Goal: Task Accomplishment & Management: Use online tool/utility

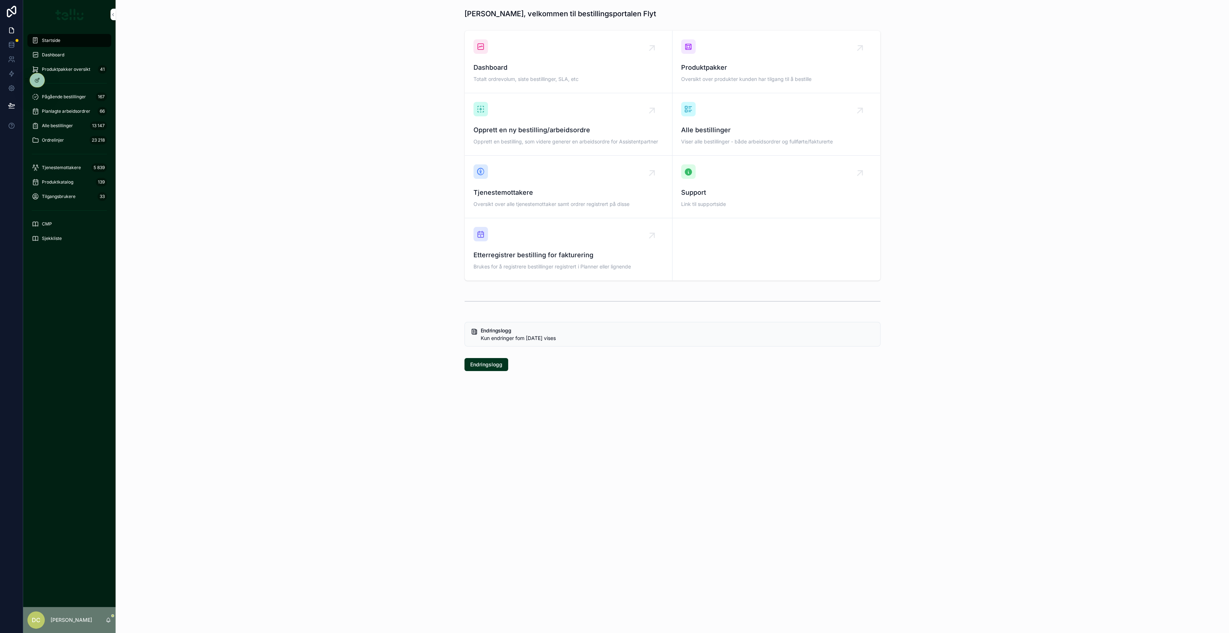
click at [61, 55] on span "Dashboard" at bounding box center [53, 55] width 22 height 6
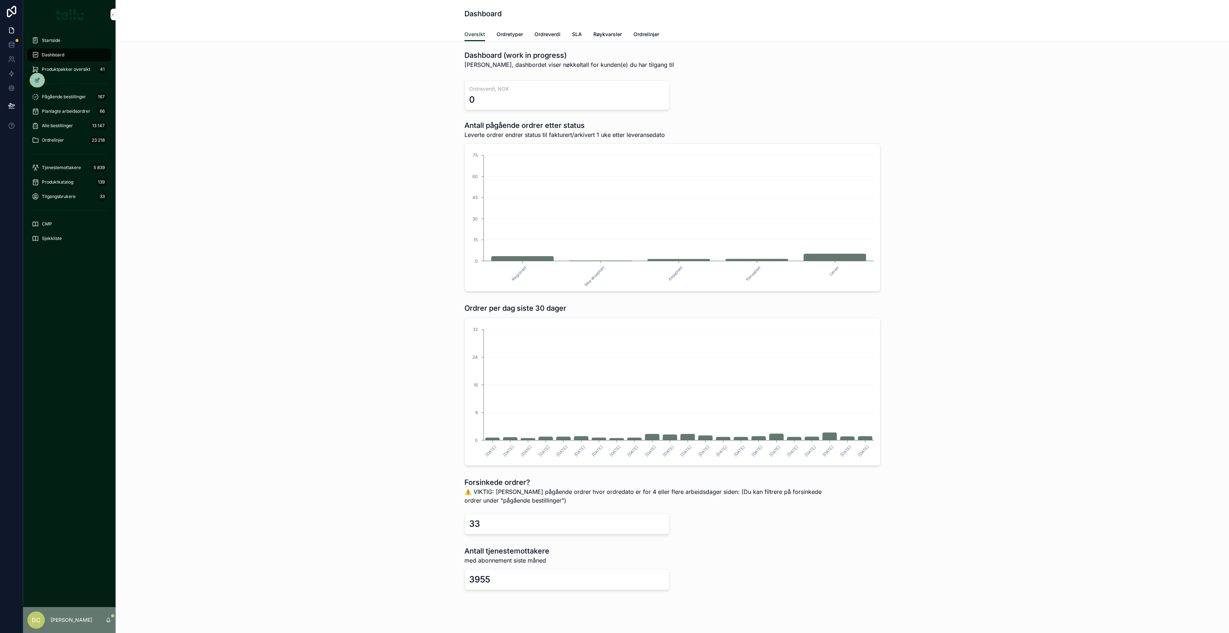
click at [514, 35] on span "Ordretyper" at bounding box center [509, 34] width 26 height 7
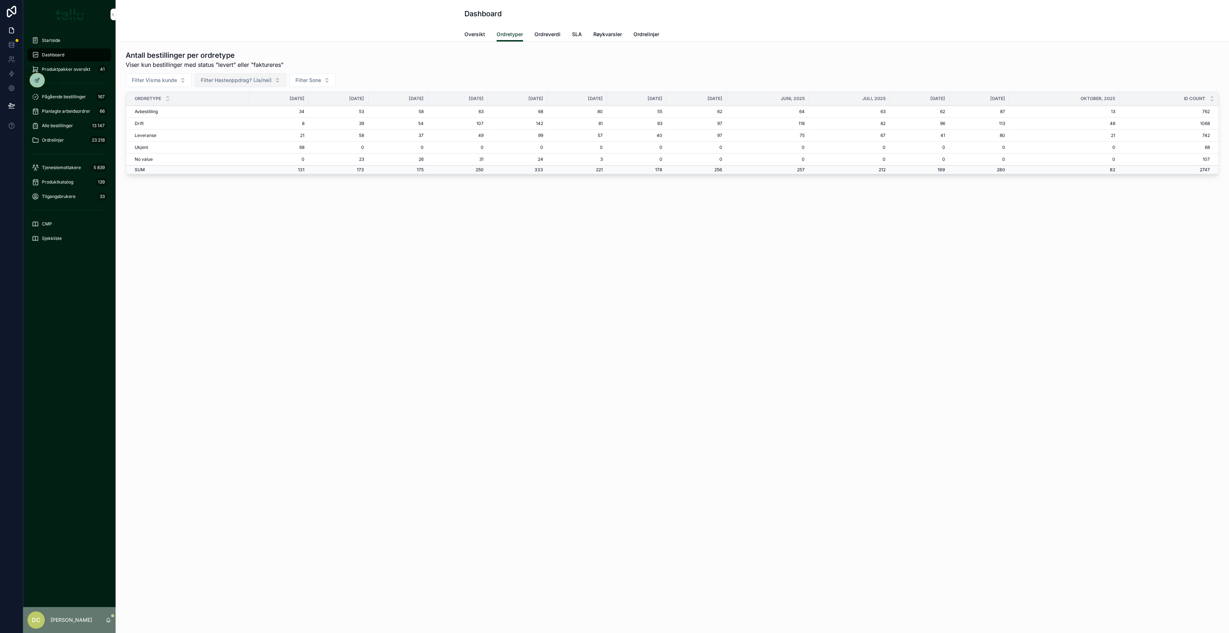
click at [248, 82] on span "Filter Hasteoppdrag? (Ja/nei)" at bounding box center [236, 80] width 71 height 7
click at [269, 82] on span "Filter Hasteoppdrag? (Ja/nei)" at bounding box center [236, 80] width 71 height 7
click at [225, 126] on div "Nei Ja" at bounding box center [239, 115] width 103 height 26
click at [199, 121] on div "[PERSON_NAME]" at bounding box center [240, 121] width 100 height 12
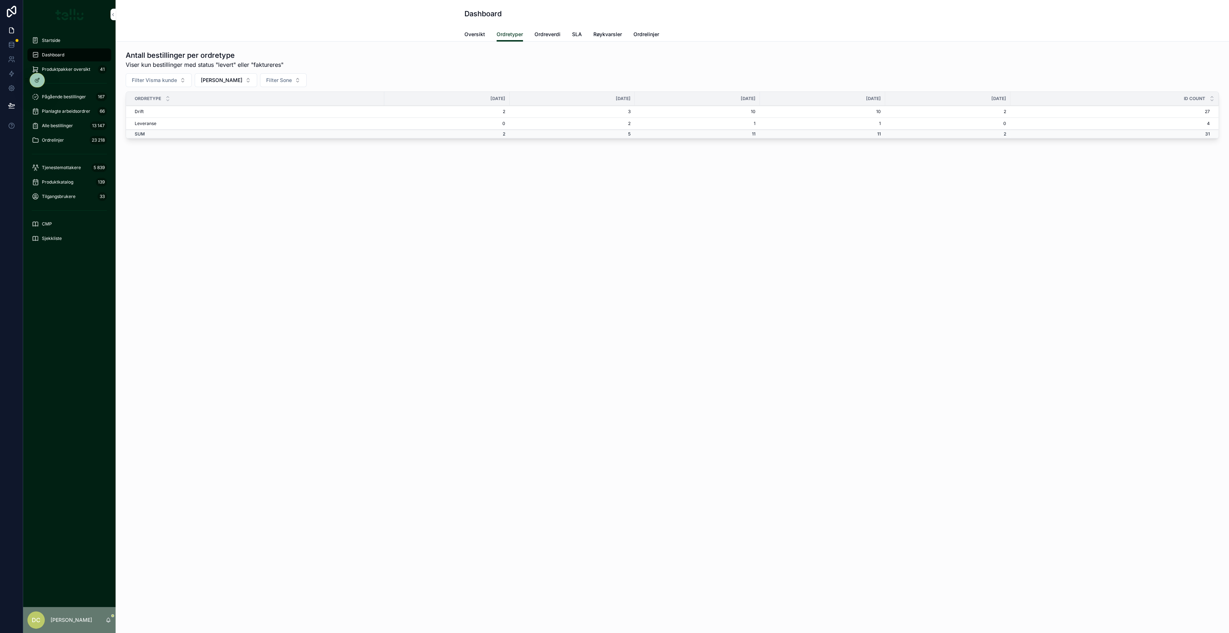
click at [746, 112] on td "10" at bounding box center [696, 112] width 125 height 12
click at [210, 81] on button "[PERSON_NAME]" at bounding box center [226, 80] width 62 height 14
click at [165, 110] on div "None" at bounding box center [207, 109] width 100 height 12
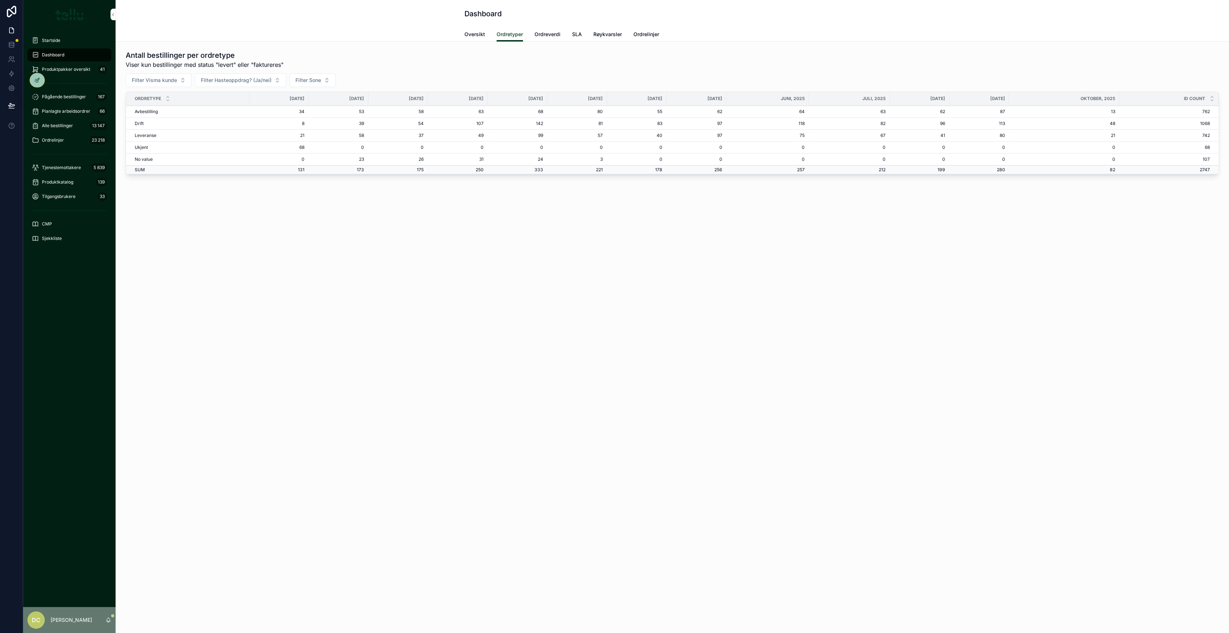
click at [1009, 114] on td "87" at bounding box center [979, 112] width 60 height 12
drag, startPoint x: 1057, startPoint y: 119, endPoint x: 1076, endPoint y: 121, distance: 19.2
click at [1076, 121] on tr "Drift 8 39 54 107 142 81 83 97 118 82 96 113 48 1068" at bounding box center [672, 124] width 1092 height 12
drag, startPoint x: 1076, startPoint y: 121, endPoint x: 1064, endPoint y: 134, distance: 17.9
click at [1009, 134] on td "80" at bounding box center [979, 136] width 60 height 12
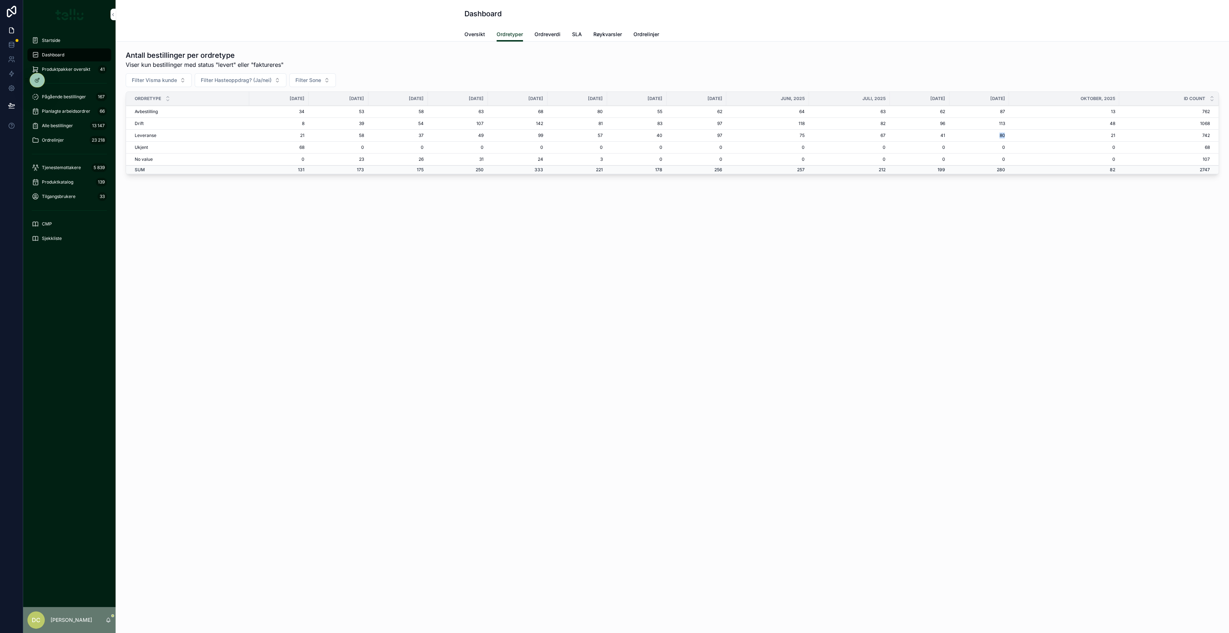
click at [653, 34] on span "Ordrelinjer" at bounding box center [646, 34] width 26 height 7
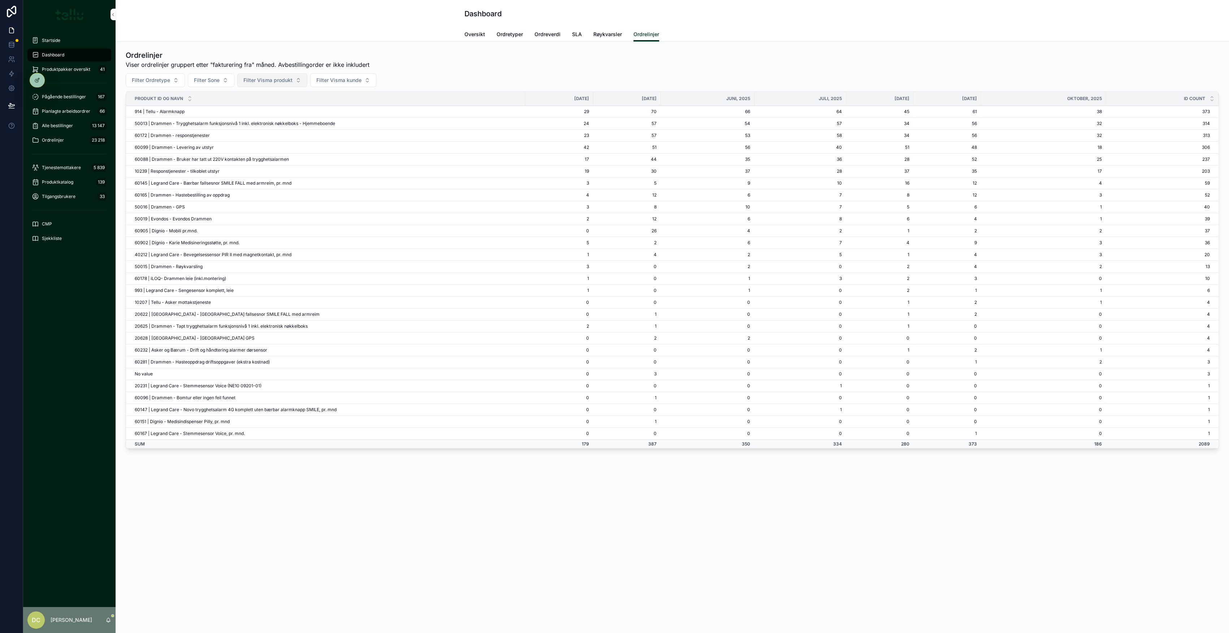
click at [292, 81] on button "Filter Visma produkt" at bounding box center [272, 80] width 70 height 14
click at [174, 83] on button "Filter Ordretype" at bounding box center [155, 80] width 59 height 14
click at [463, 73] on div "Filter Ordretype Filter Sone Filter Visma produkt Filter Visma kunde" at bounding box center [672, 80] width 1093 height 14
click at [277, 83] on span "Filter Visma produkt" at bounding box center [267, 80] width 49 height 7
type input "*****"
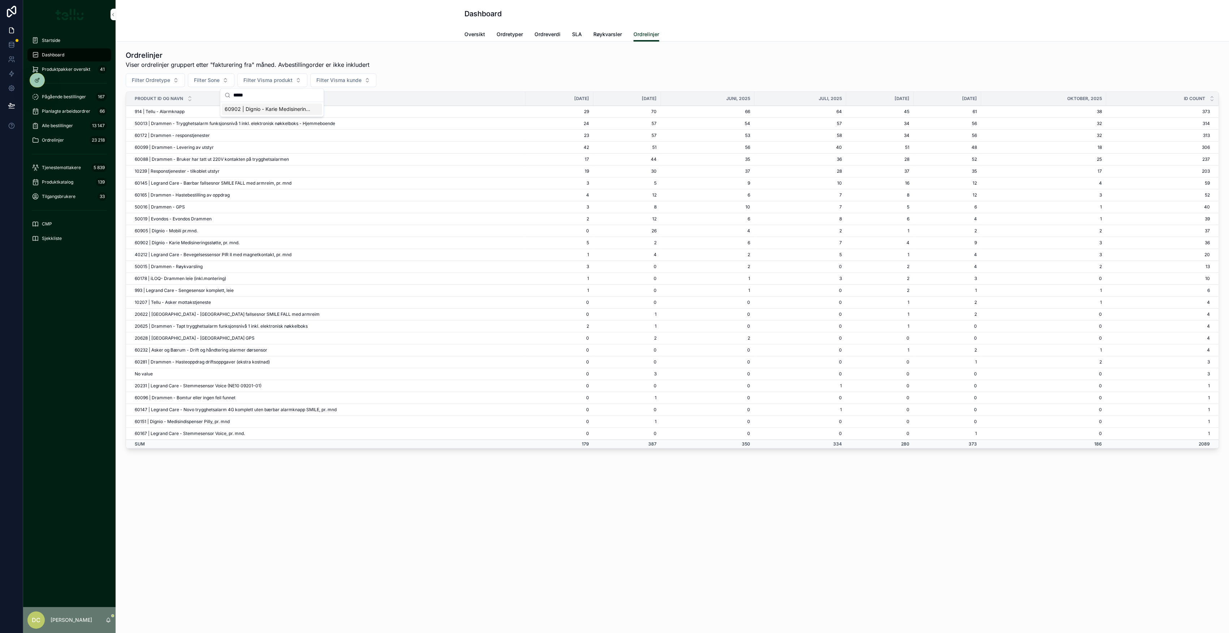
click at [260, 110] on span "60902 | Dignio - Karie Medisineringsstøtte, pr. mnd." at bounding box center [268, 108] width 86 height 7
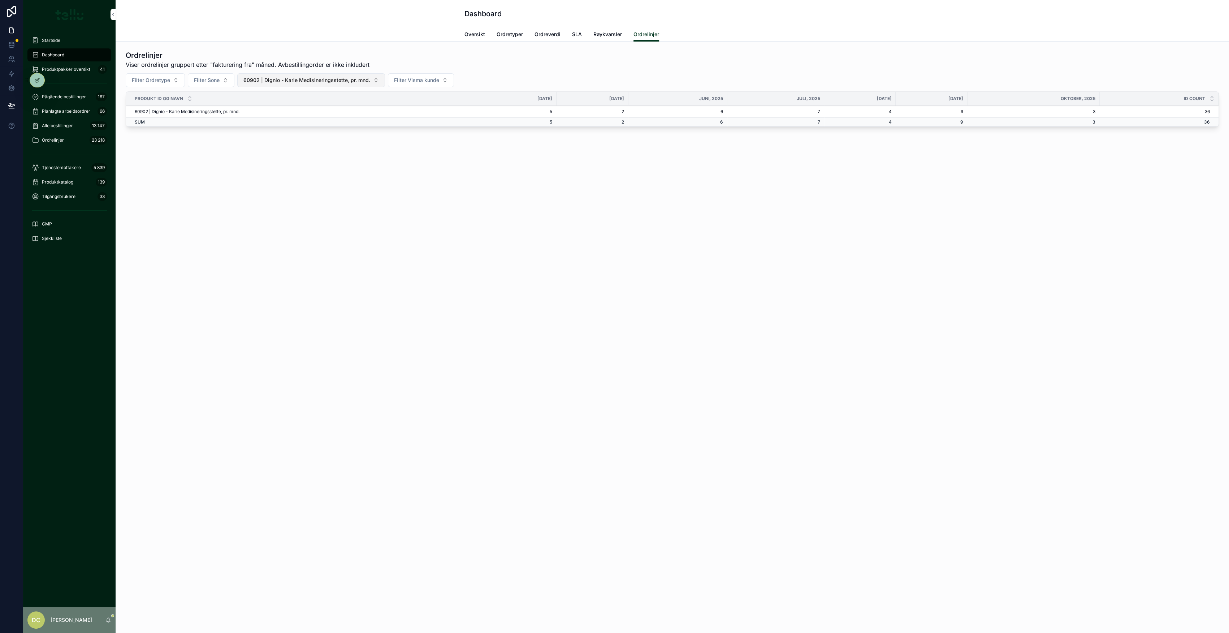
click at [312, 77] on span "60902 | Dignio - Karie Medisineringsstøtte, pr. mnd." at bounding box center [306, 80] width 127 height 7
type input "*****"
click at [334, 130] on span "50019 | Evondos - Evondos Drammen" at bounding box center [306, 132] width 86 height 7
click at [326, 82] on span "50019 | Evondos - Evondos Drammen" at bounding box center [288, 80] width 90 height 7
type input "***"
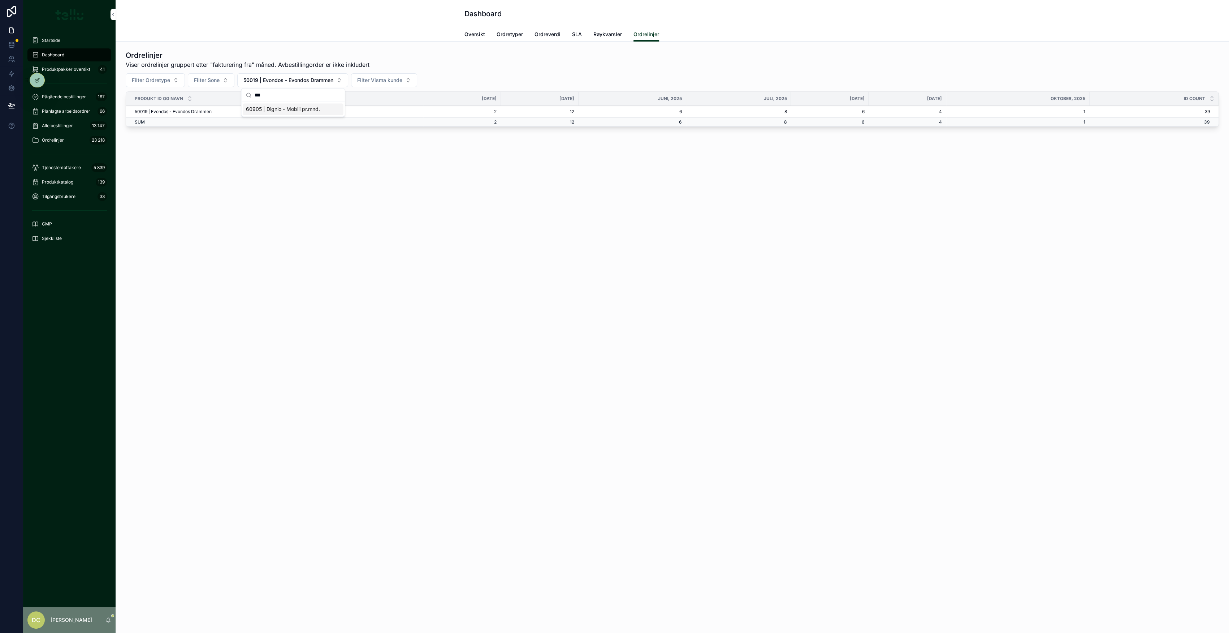
drag, startPoint x: 363, startPoint y: 177, endPoint x: 487, endPoint y: 169, distance: 124.8
click at [363, 177] on div "Ordrelinjer Viser ordrelinjer gruppert etter "fakturering fra" måned. Avbestill…" at bounding box center [672, 110] width 1113 height 137
click at [946, 110] on td "4" at bounding box center [907, 112] width 78 height 12
click at [511, 34] on span "Ordretyper" at bounding box center [509, 34] width 26 height 7
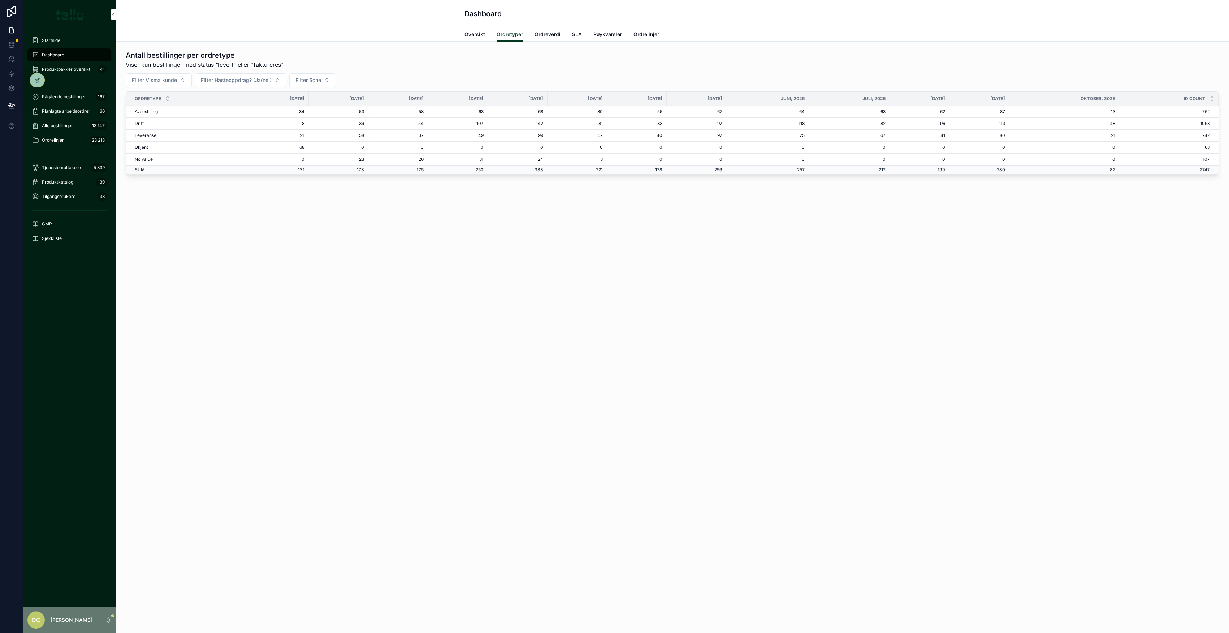
click at [151, 132] on td "Leveranse" at bounding box center [187, 136] width 123 height 12
click at [366, 135] on td "58" at bounding box center [339, 136] width 60 height 12
click at [310, 79] on span "Filter Sone" at bounding box center [308, 80] width 26 height 7
click at [413, 71] on div "[PERSON_NAME] bestillinger per ordretype Viser kun bestillinger med status "lev…" at bounding box center [672, 112] width 1093 height 124
click at [641, 32] on span "Ordrelinjer" at bounding box center [646, 34] width 26 height 7
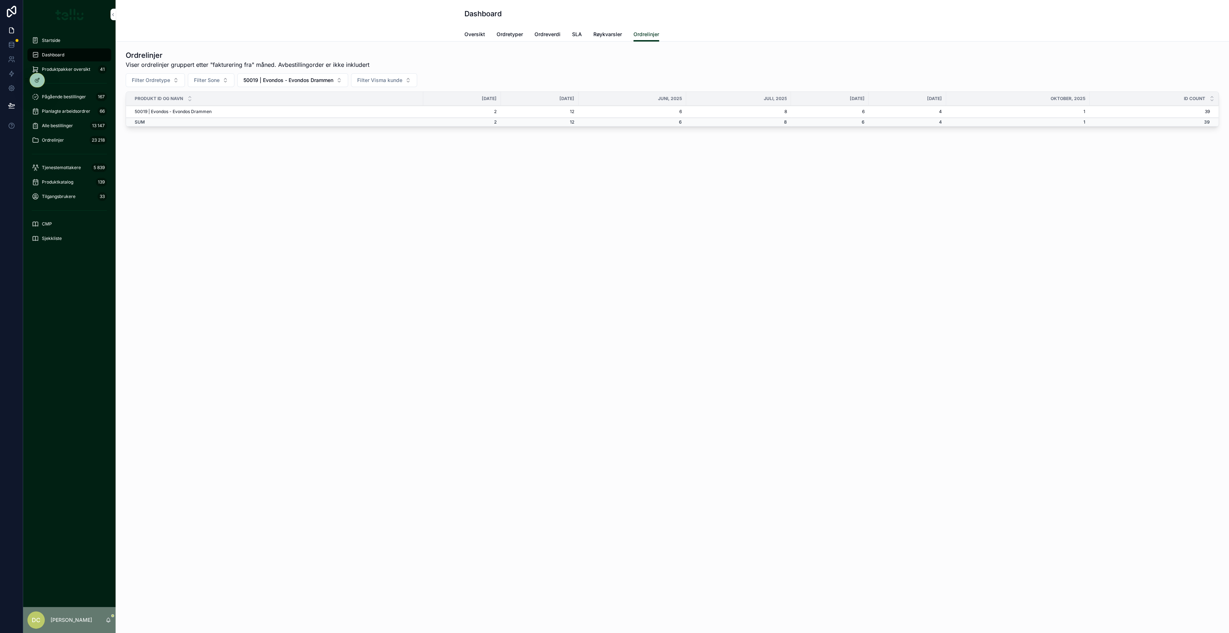
click at [477, 34] on span "Oversikt" at bounding box center [474, 34] width 21 height 7
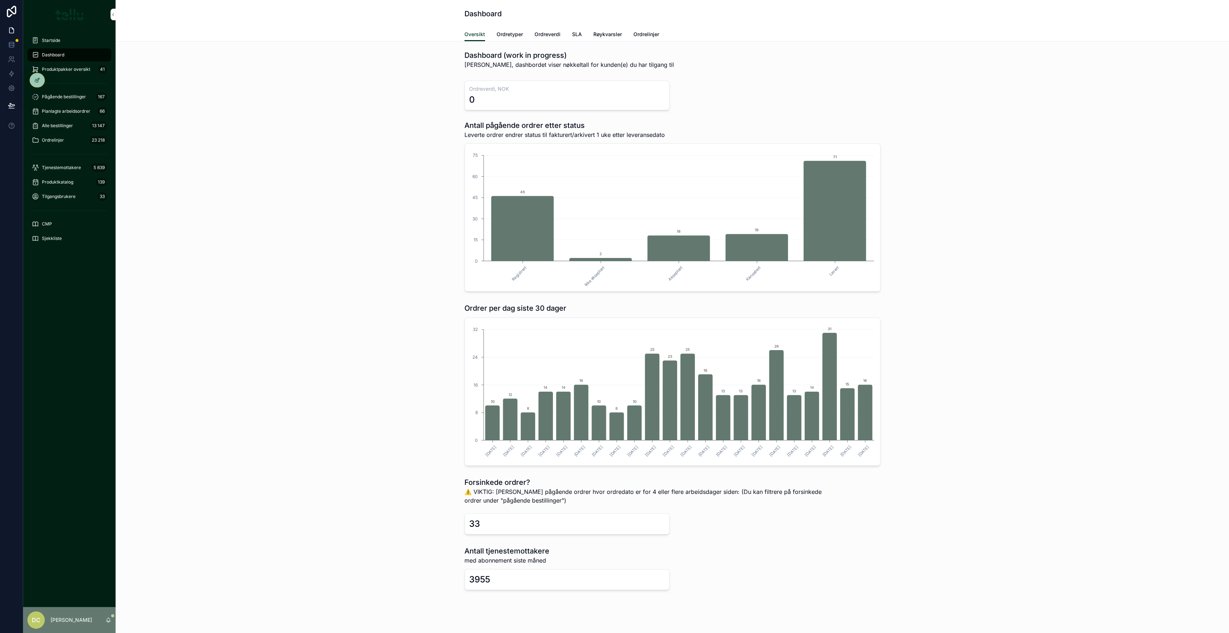
click at [575, 34] on span "SLA" at bounding box center [577, 34] width 10 height 7
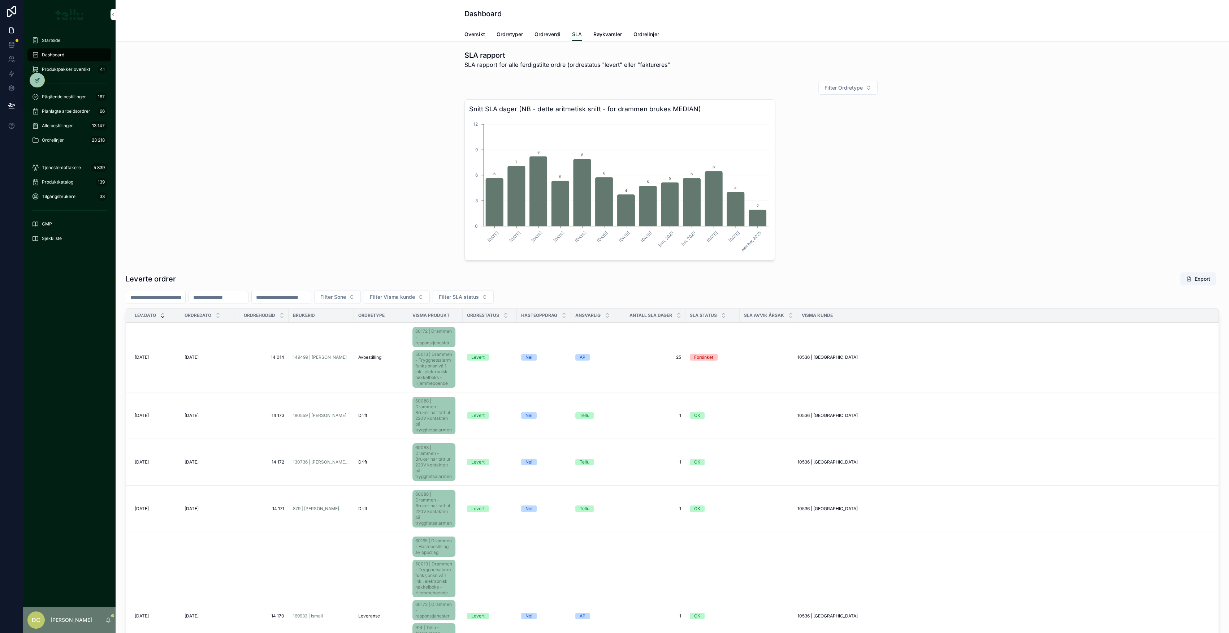
click at [302, 294] on input "scrollable content" at bounding box center [281, 297] width 59 height 10
click at [248, 295] on input "scrollable content" at bounding box center [218, 297] width 59 height 10
click at [238, 441] on html "Startside Dashboard Produktpakker oversikt 41 Pågående bestillinger 167 Planlag…" at bounding box center [614, 316] width 1229 height 633
type input "**********"
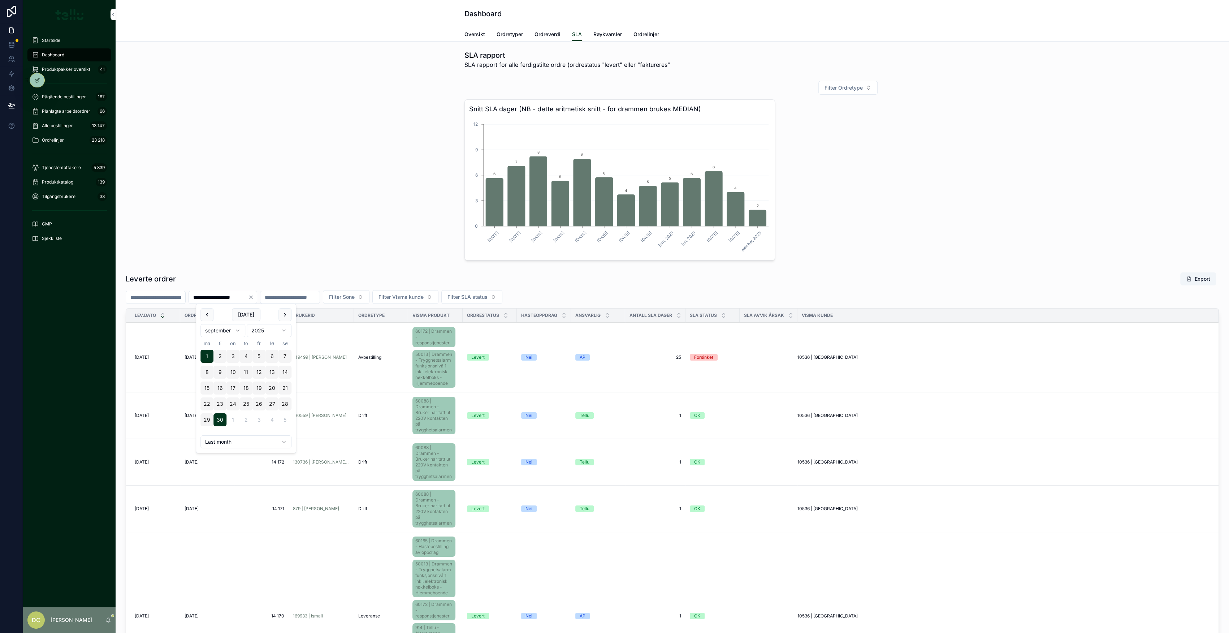
click at [319, 226] on div "Filter Ordretype Snitt SLA dager (NB - dette aritmetisk snitt - for drammen bru…" at bounding box center [672, 171] width 1102 height 186
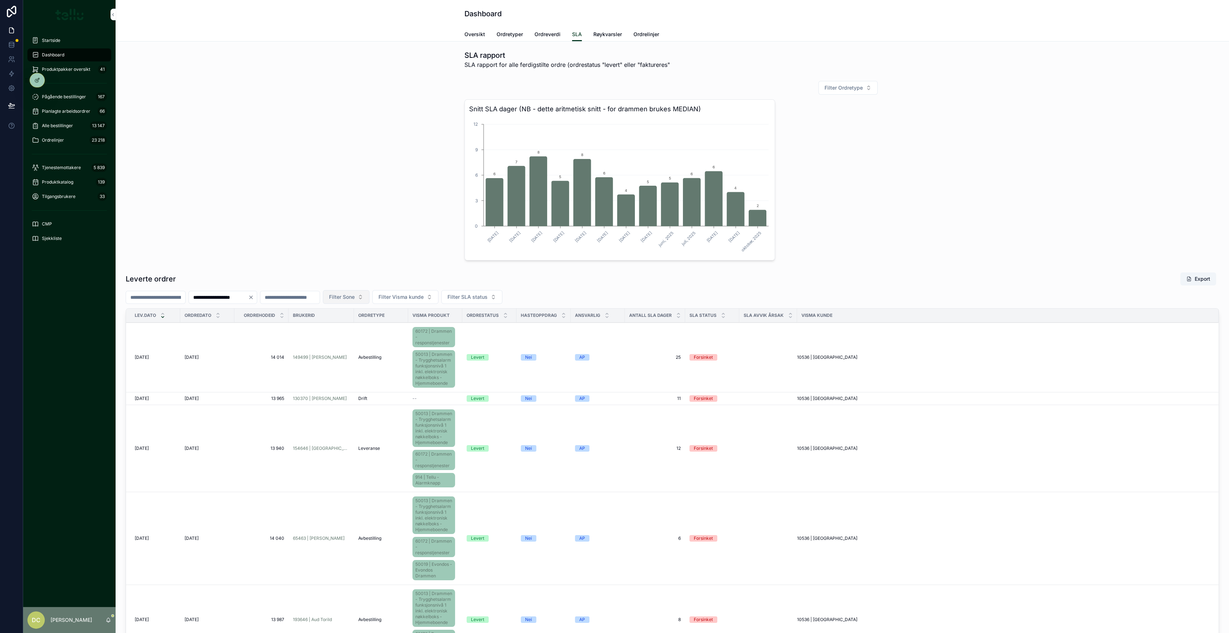
click at [369, 298] on button "Filter Sone" at bounding box center [346, 297] width 47 height 14
click at [416, 243] on div "Filter Ordretype Snitt SLA dager (NB - dette aritmetisk snitt - for drammen bru…" at bounding box center [672, 171] width 1102 height 186
click at [1193, 277] on button "Export" at bounding box center [1198, 278] width 36 height 13
